Goal: Communication & Community: Answer question/provide support

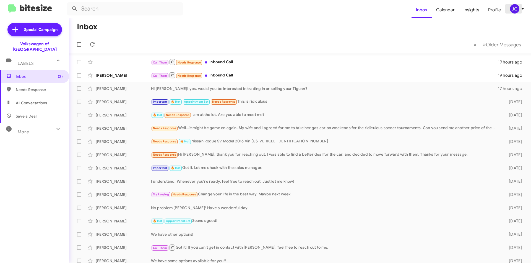
click at [514, 11] on div "JC" at bounding box center [514, 8] width 9 height 9
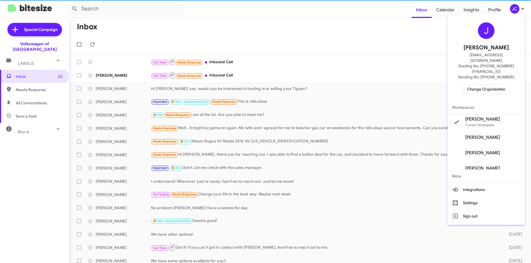
click at [500, 85] on span "Change Organization" at bounding box center [486, 89] width 38 height 9
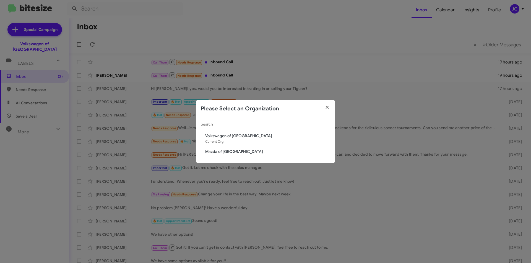
click at [222, 151] on span "Mazda of [GEOGRAPHIC_DATA]" at bounding box center [267, 152] width 125 height 6
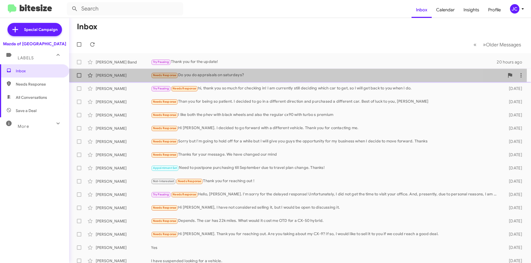
click at [189, 73] on div "Needs Response Do you do appraisals on saturdays?" at bounding box center [327, 75] width 353 height 6
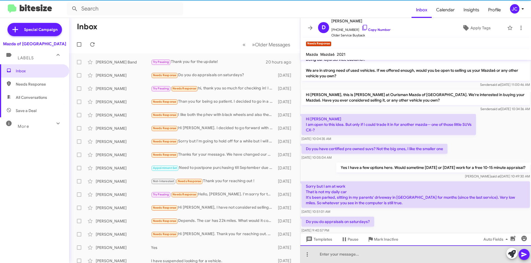
click at [367, 253] on div at bounding box center [415, 255] width 231 height 18
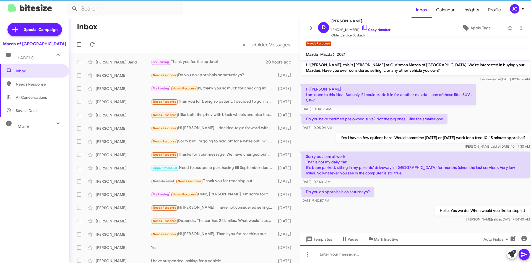
scroll to position [43, 0]
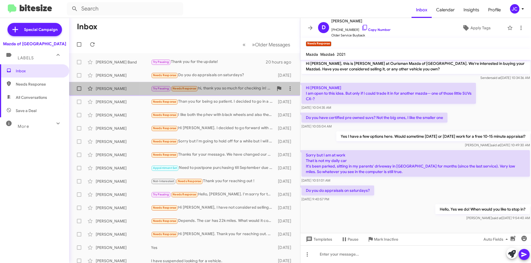
click at [224, 93] on div "Robin Huang Try Pausing Needs Response hi, thank you so much for checking in! I…" at bounding box center [185, 88] width 222 height 11
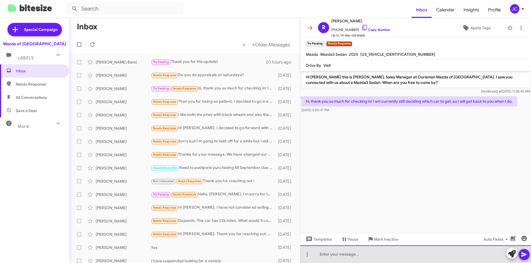
click at [325, 263] on div at bounding box center [415, 255] width 231 height 18
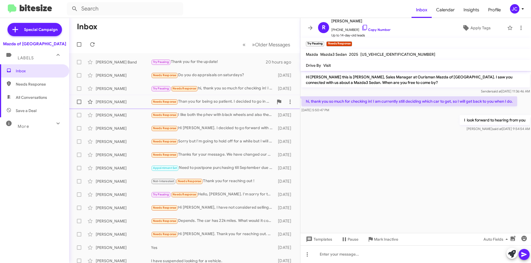
click at [208, 105] on div "Needs Response Than you for being so patient. I decided to go in a different di…" at bounding box center [212, 102] width 122 height 6
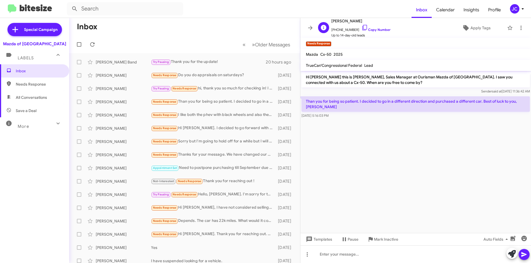
click at [361, 24] on div "Lynn Jennings +13016512647 Copy Number Up to 14-day-old leads" at bounding box center [360, 28] width 59 height 20
click at [361, 27] on icon at bounding box center [364, 27] width 7 height 7
drag, startPoint x: 305, startPoint y: 100, endPoint x: 320, endPoint y: 101, distance: 15.0
click at [320, 108] on p "Than you for being so patient. I decided to go in a different direction and pur…" at bounding box center [415, 103] width 228 height 15
copy p "Than you for being so patient. I decided to go in a different direction and pur…"
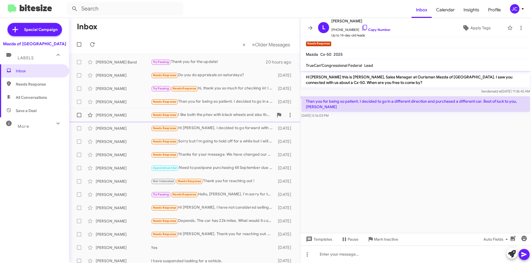
click at [216, 114] on div "Needs Response I like both the phev with black wheels and also the regular cx90…" at bounding box center [212, 115] width 122 height 6
